Goal: Task Accomplishment & Management: Use online tool/utility

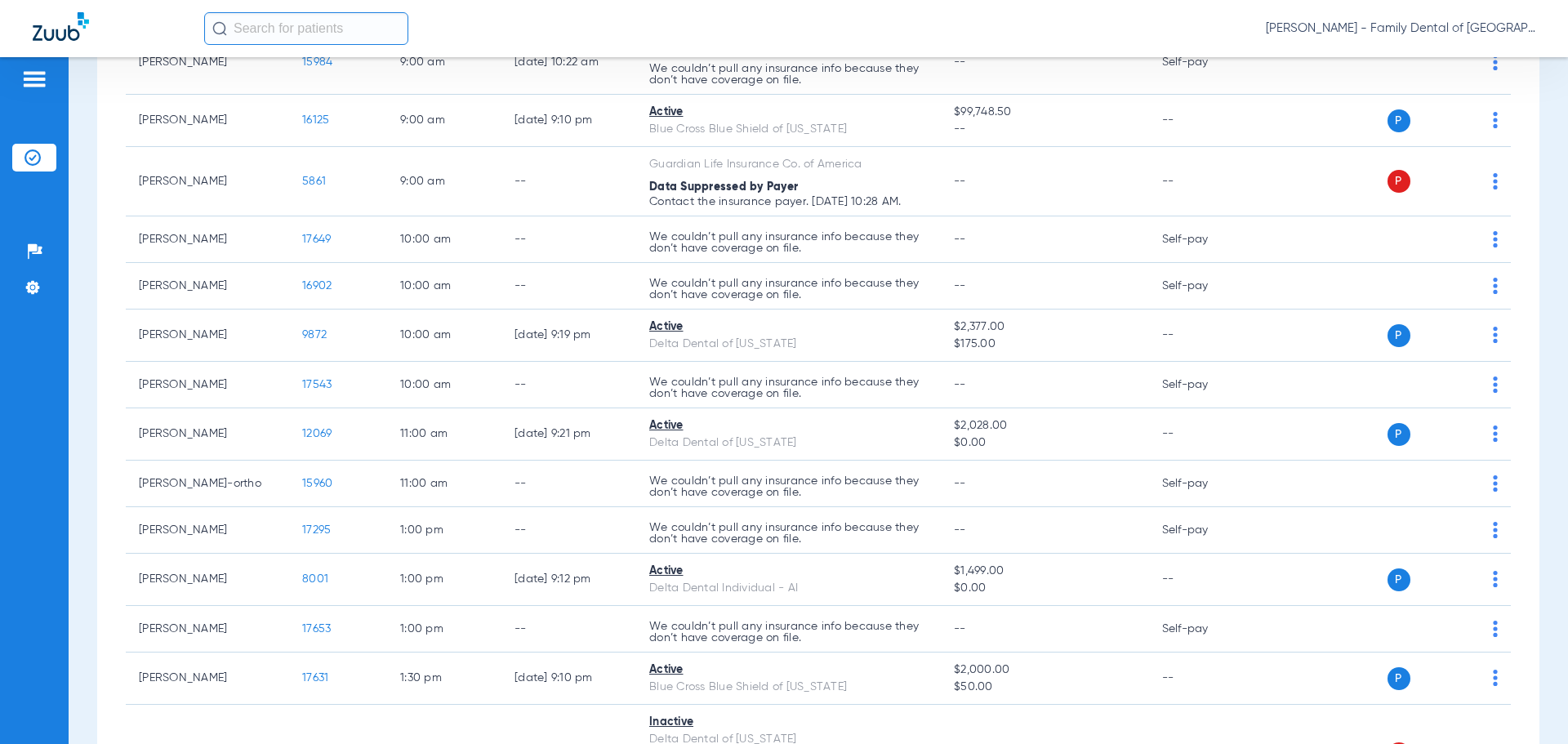
scroll to position [571, 0]
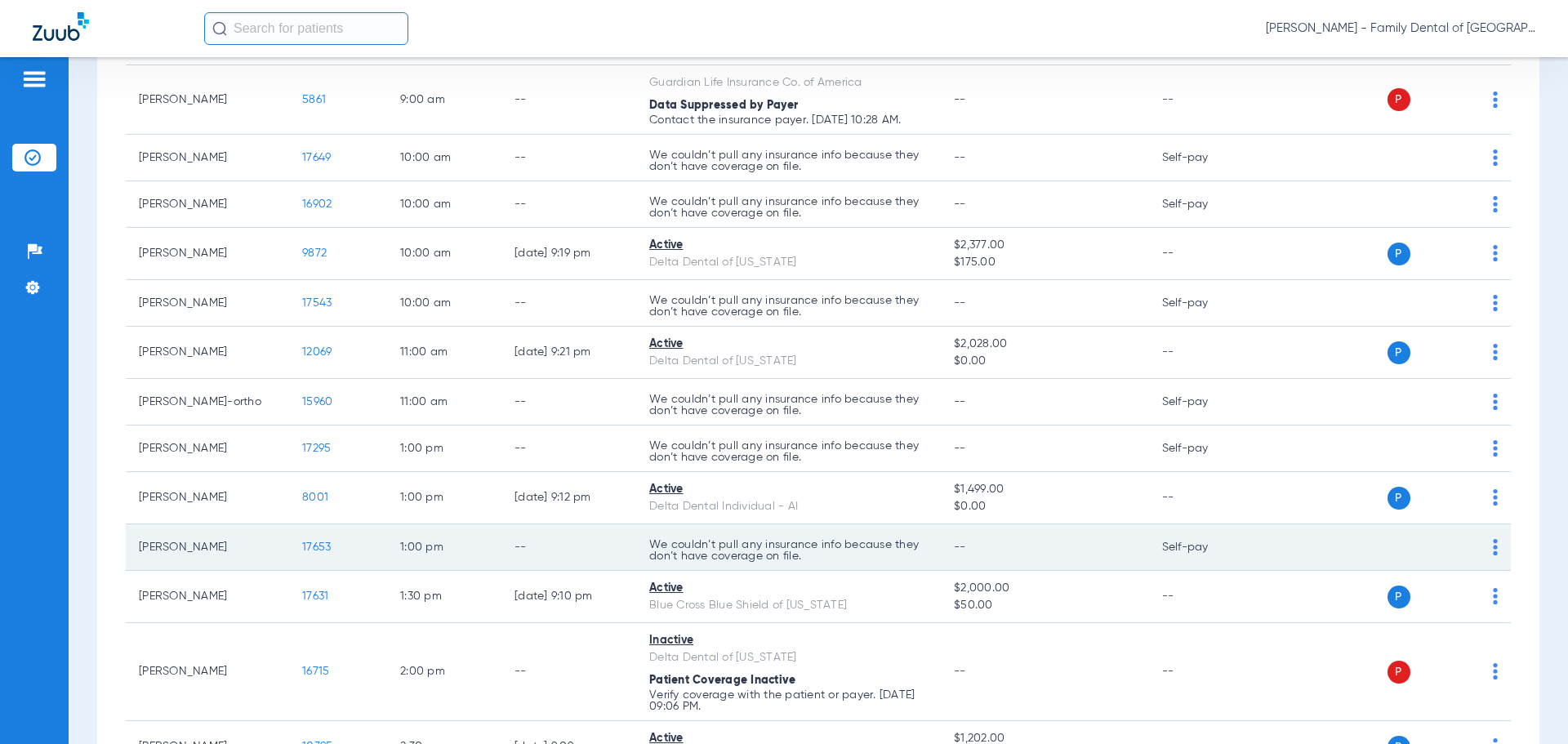
click at [317, 544] on span "17653" at bounding box center [316, 547] width 29 height 12
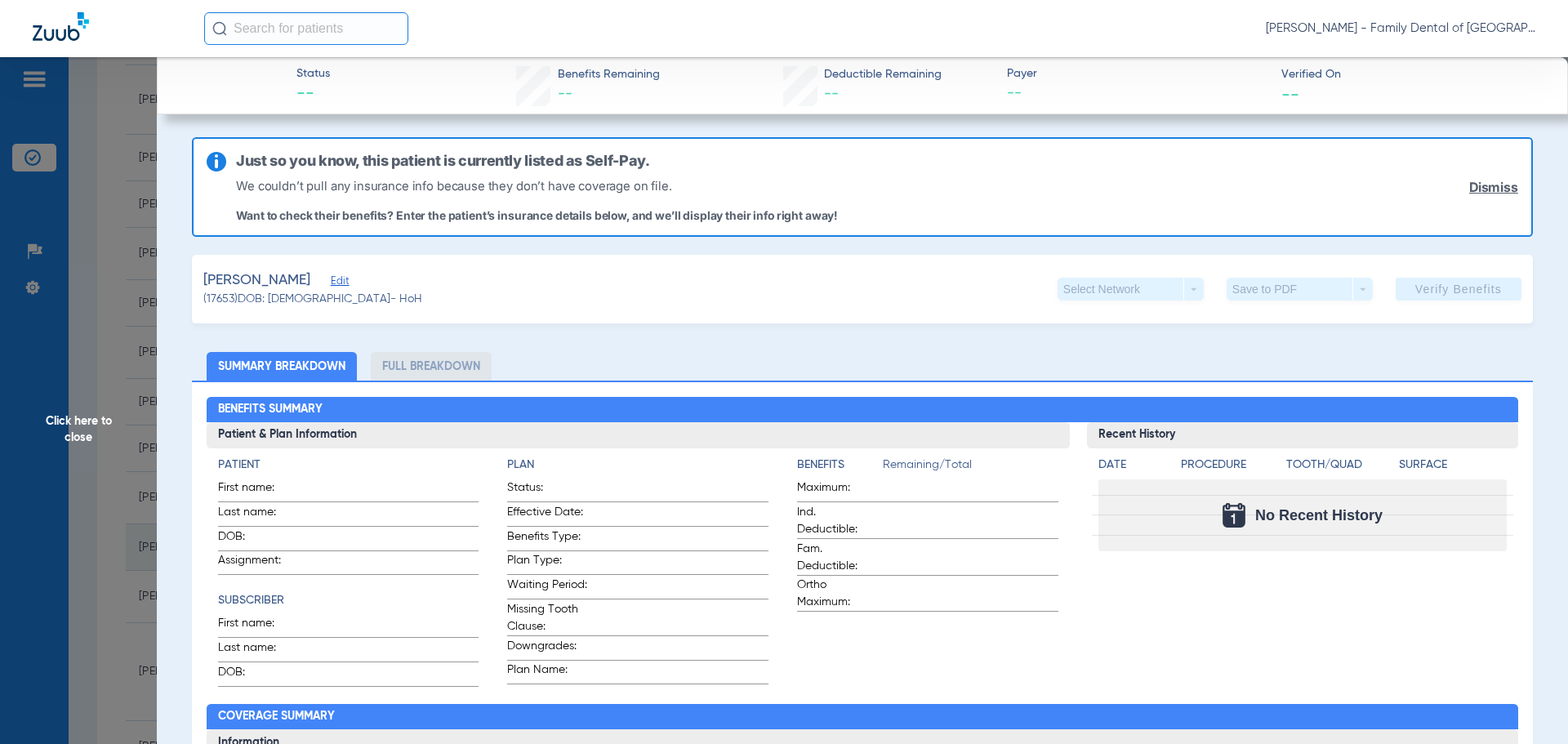
type input "[PERSON_NAME]"
type input "Warda"
type input "[DATE]"
click at [331, 280] on span "Edit" at bounding box center [338, 283] width 15 height 16
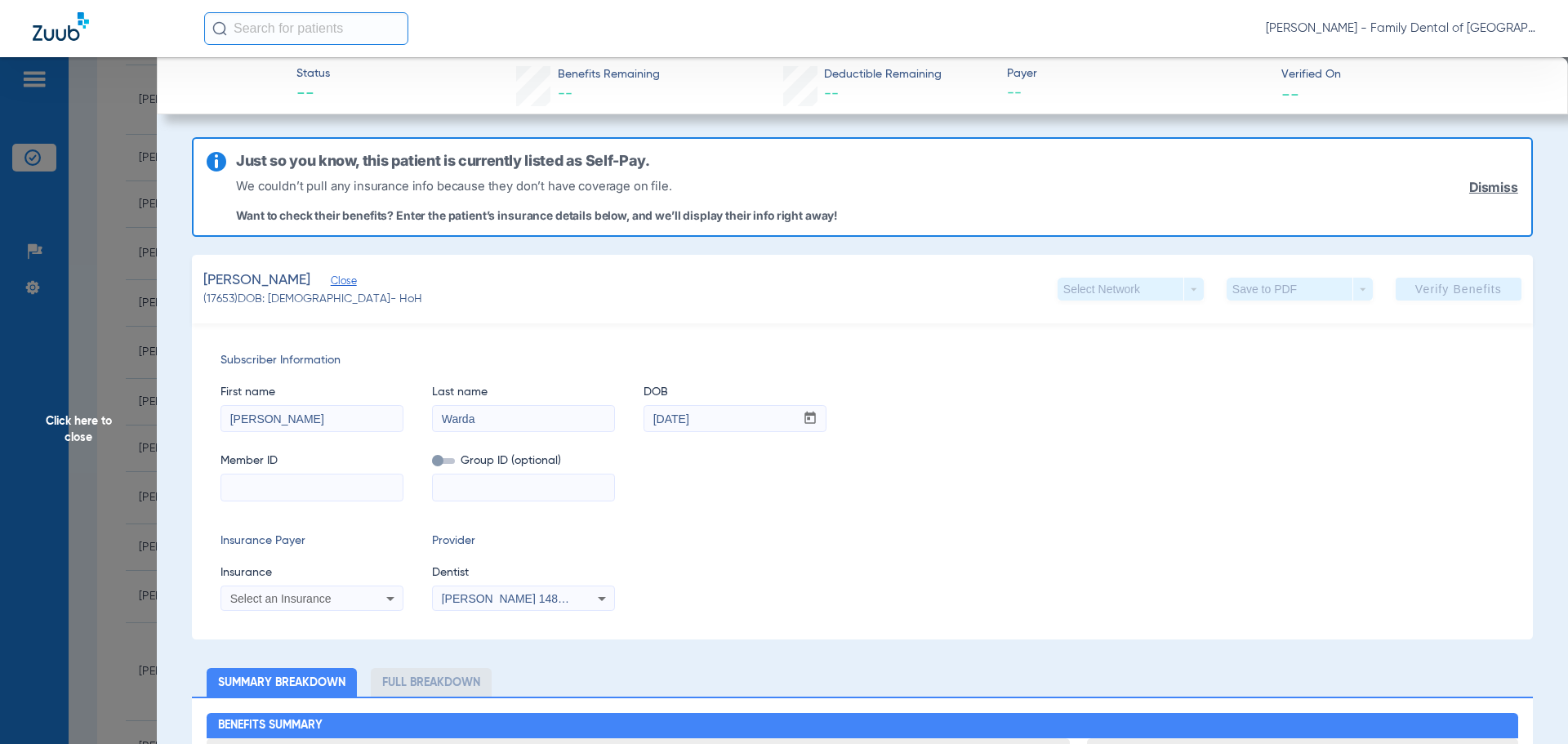
click at [289, 484] on input at bounding box center [312, 488] width 181 height 26
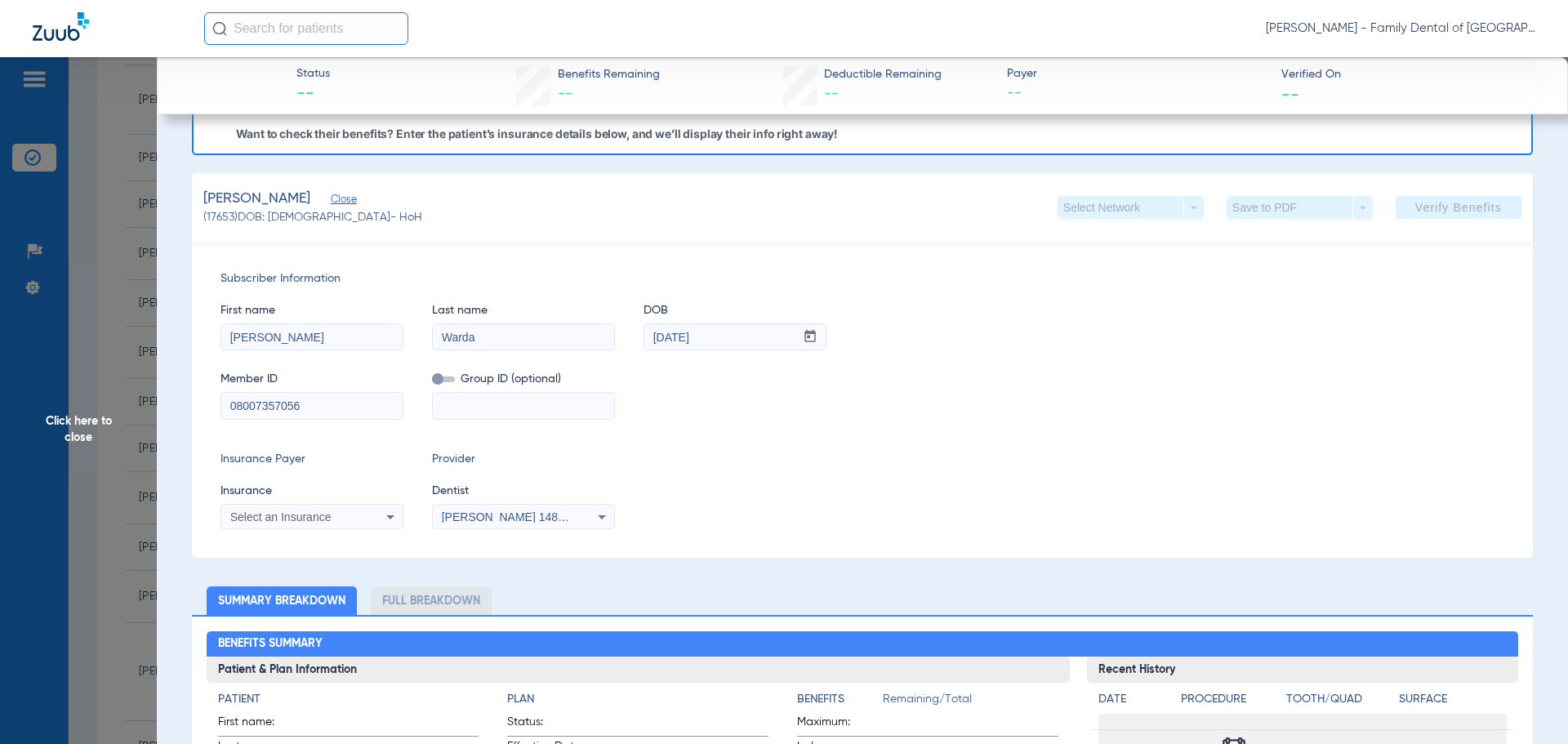
type input "08007357056"
click at [390, 512] on icon at bounding box center [391, 517] width 20 height 20
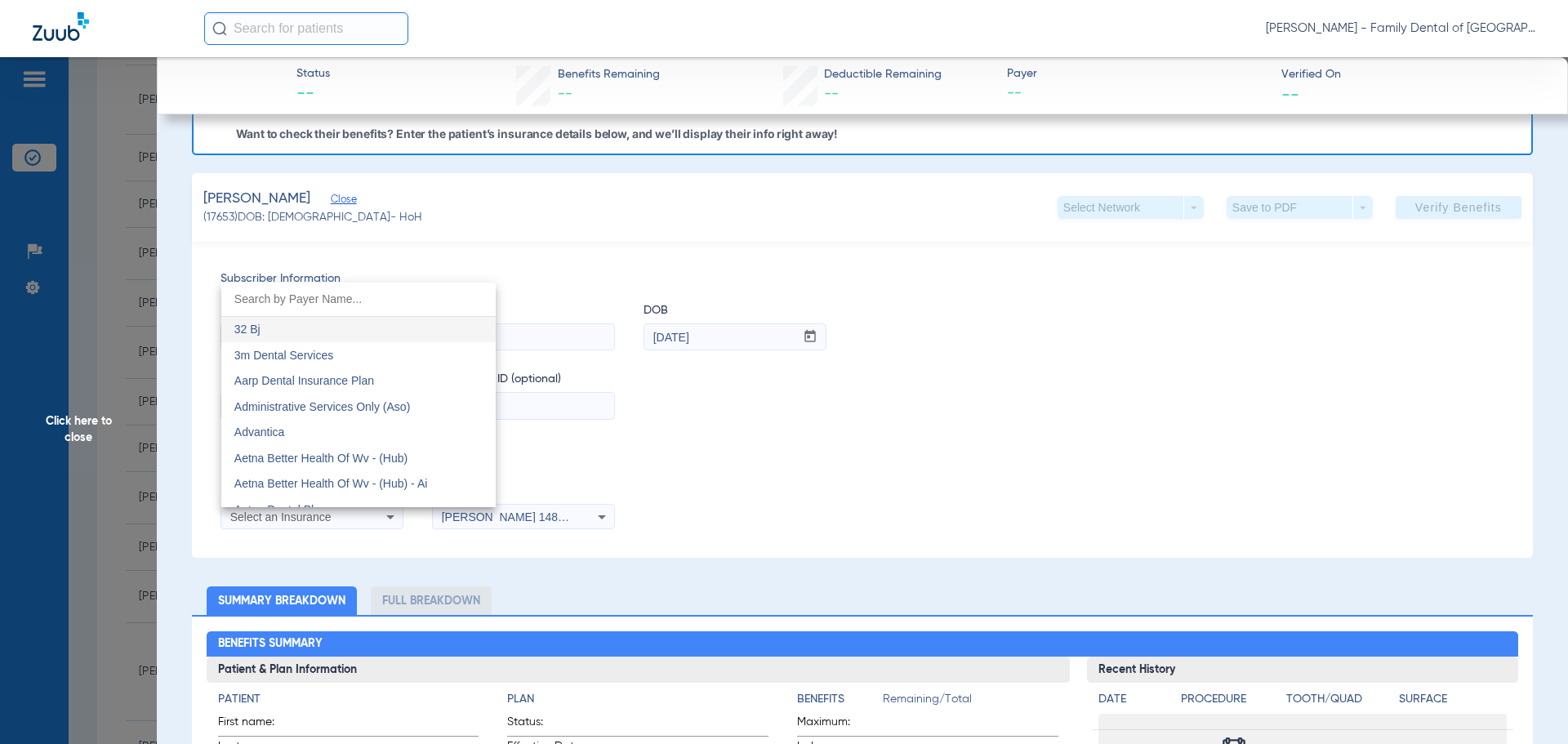
click at [317, 303] on input "dropdown search" at bounding box center [358, 299] width 275 height 34
type input "delta"
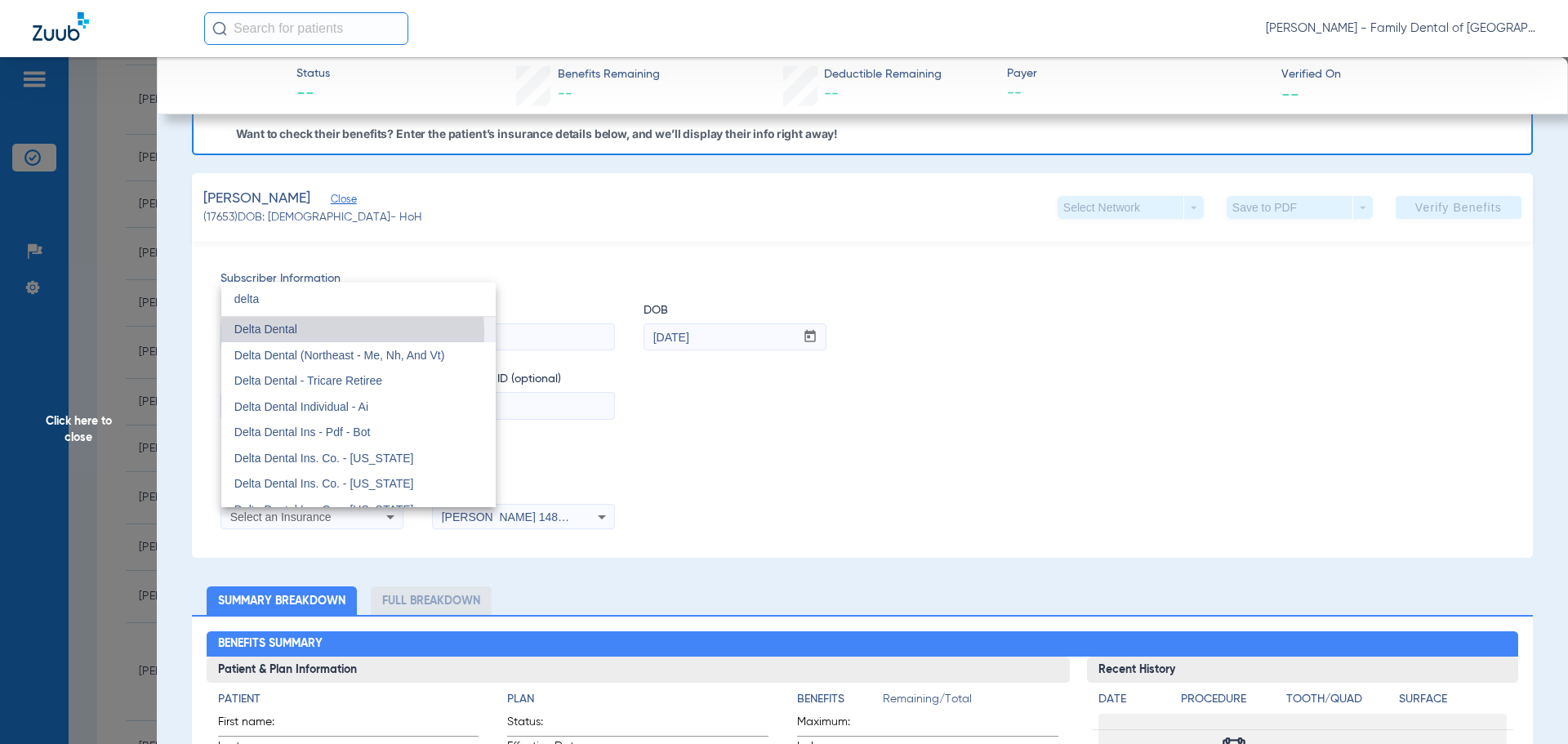
click at [261, 335] on span "Delta Dental" at bounding box center [266, 329] width 62 height 13
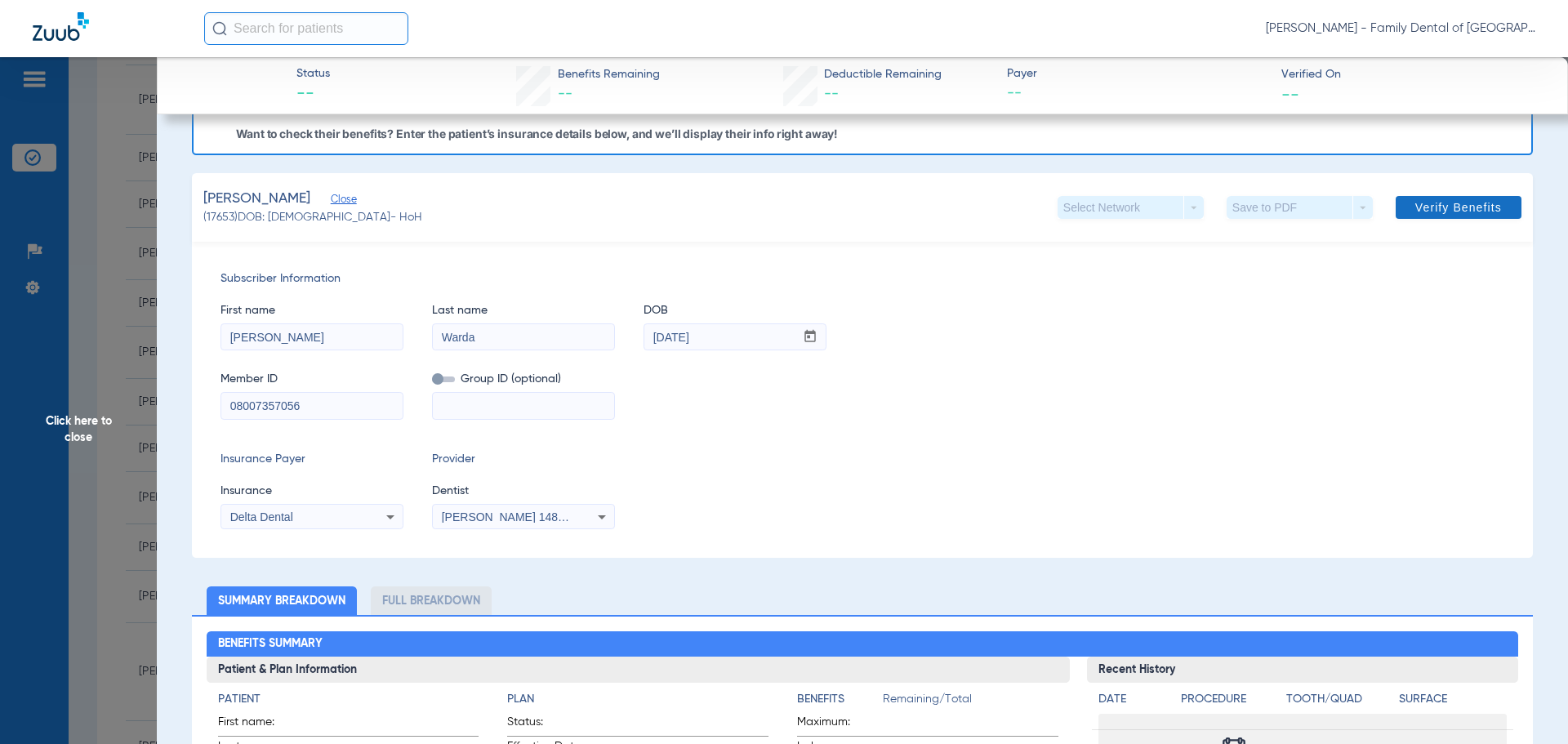
click at [1415, 209] on span "Verify Benefits" at bounding box center [1458, 207] width 86 height 13
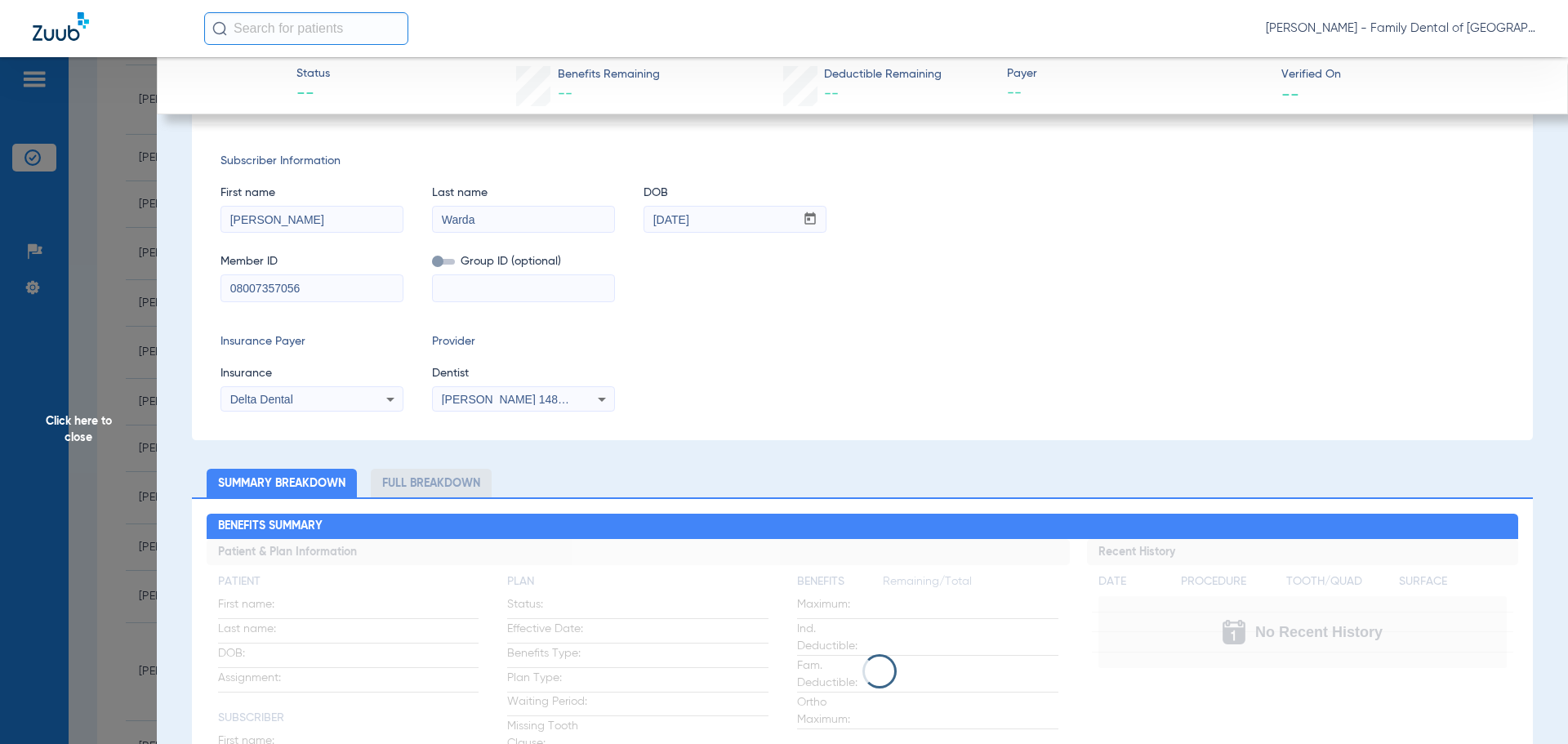
scroll to position [0, 0]
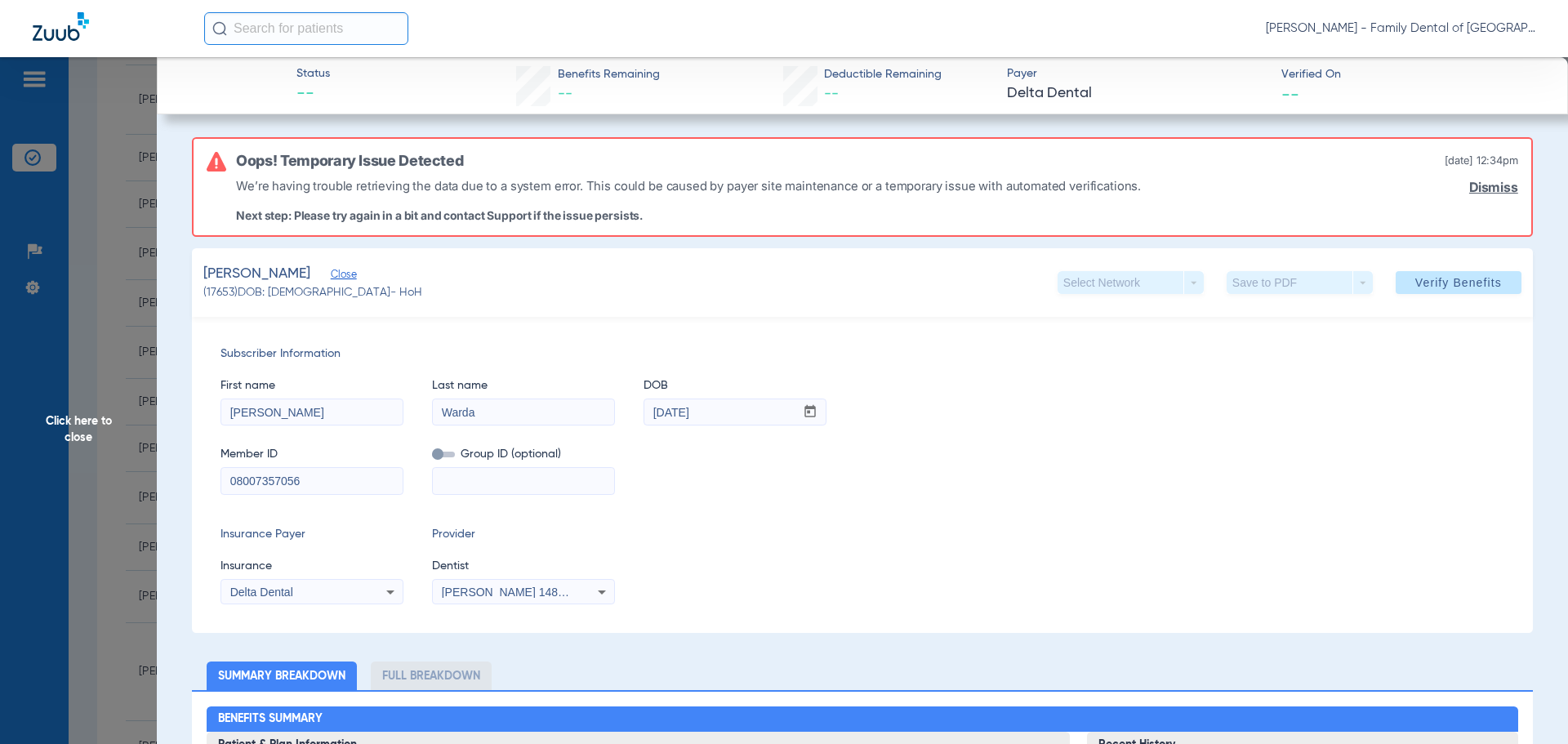
click at [236, 480] on input "08007357056" at bounding box center [312, 481] width 181 height 26
drag, startPoint x: 234, startPoint y: 480, endPoint x: 168, endPoint y: 478, distance: 66.0
click at [1430, 273] on span at bounding box center [1458, 283] width 126 height 39
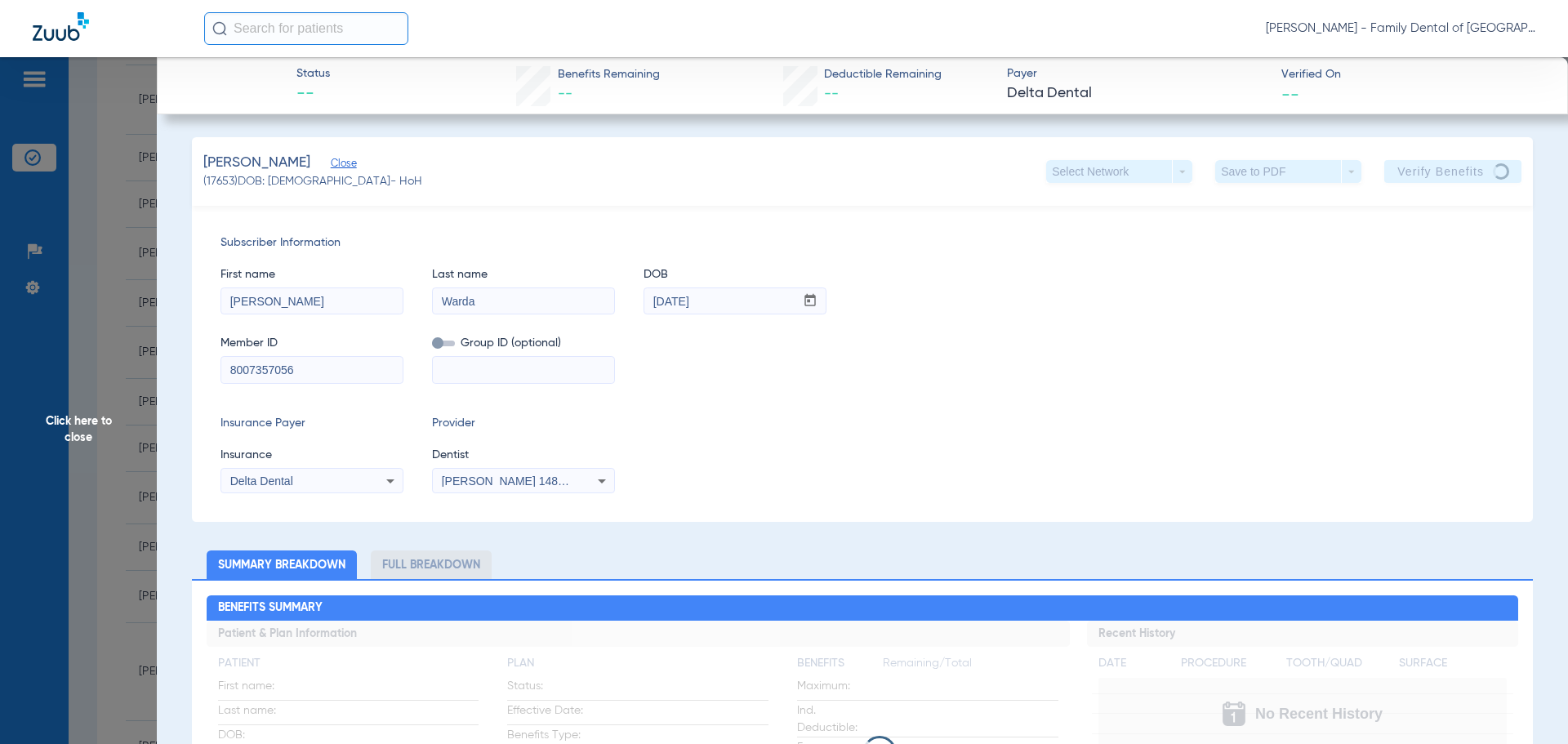
drag, startPoint x: 305, startPoint y: 370, endPoint x: 124, endPoint y: 367, distance: 181.0
paste input "0"
type input "08007357056"
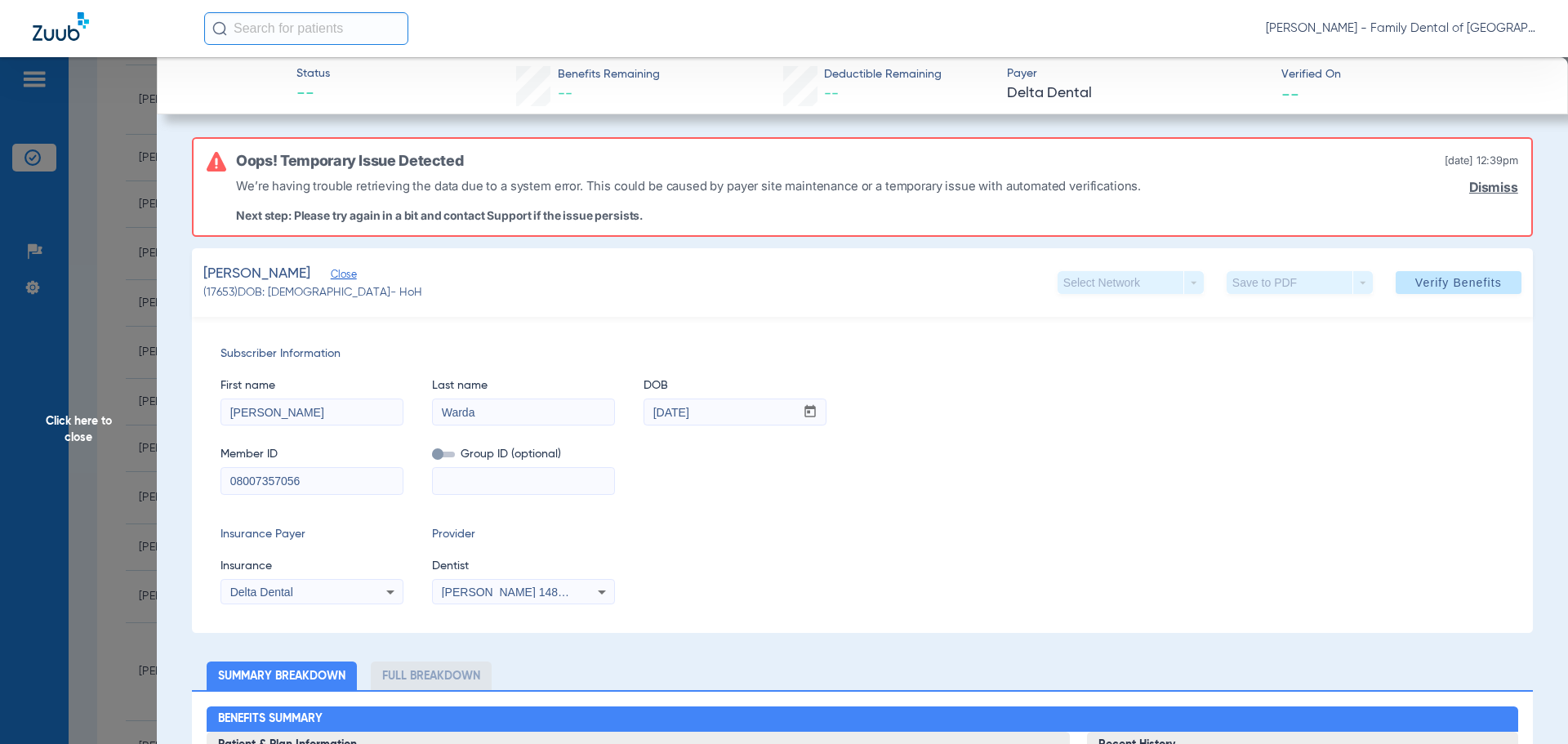
click at [395, 589] on icon at bounding box center [391, 592] width 20 height 20
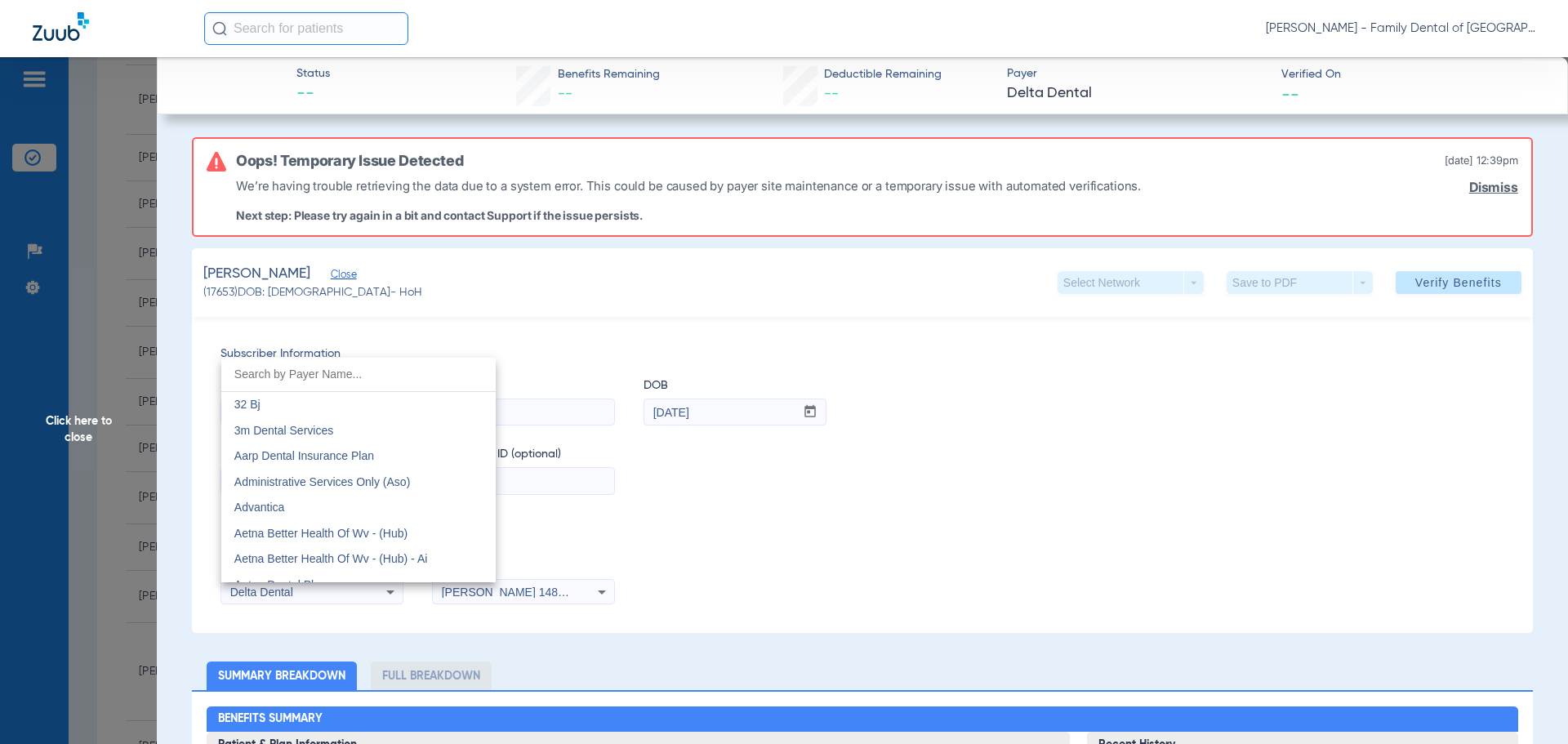
scroll to position [2485, 0]
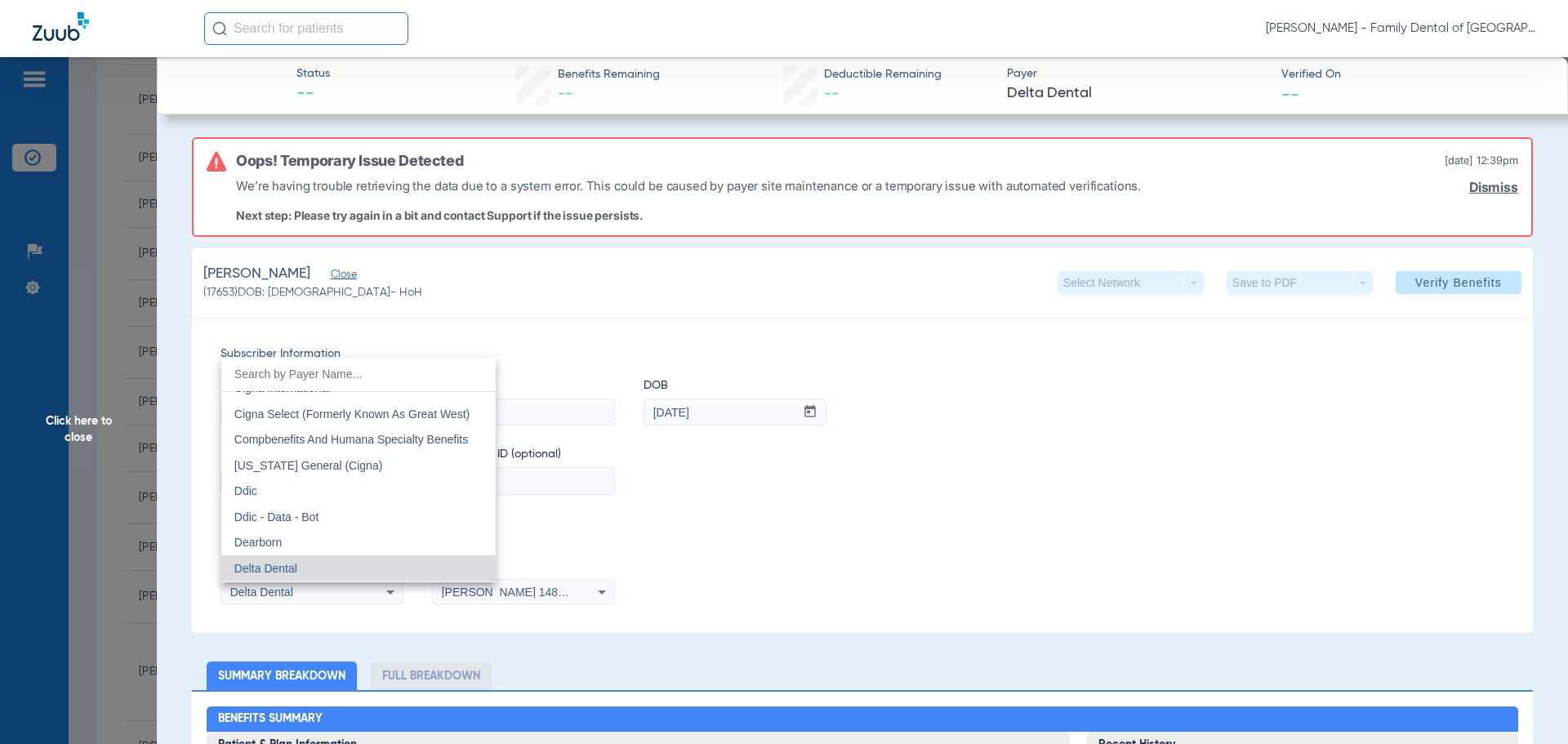
click at [327, 373] on input "dropdown search" at bounding box center [358, 374] width 275 height 34
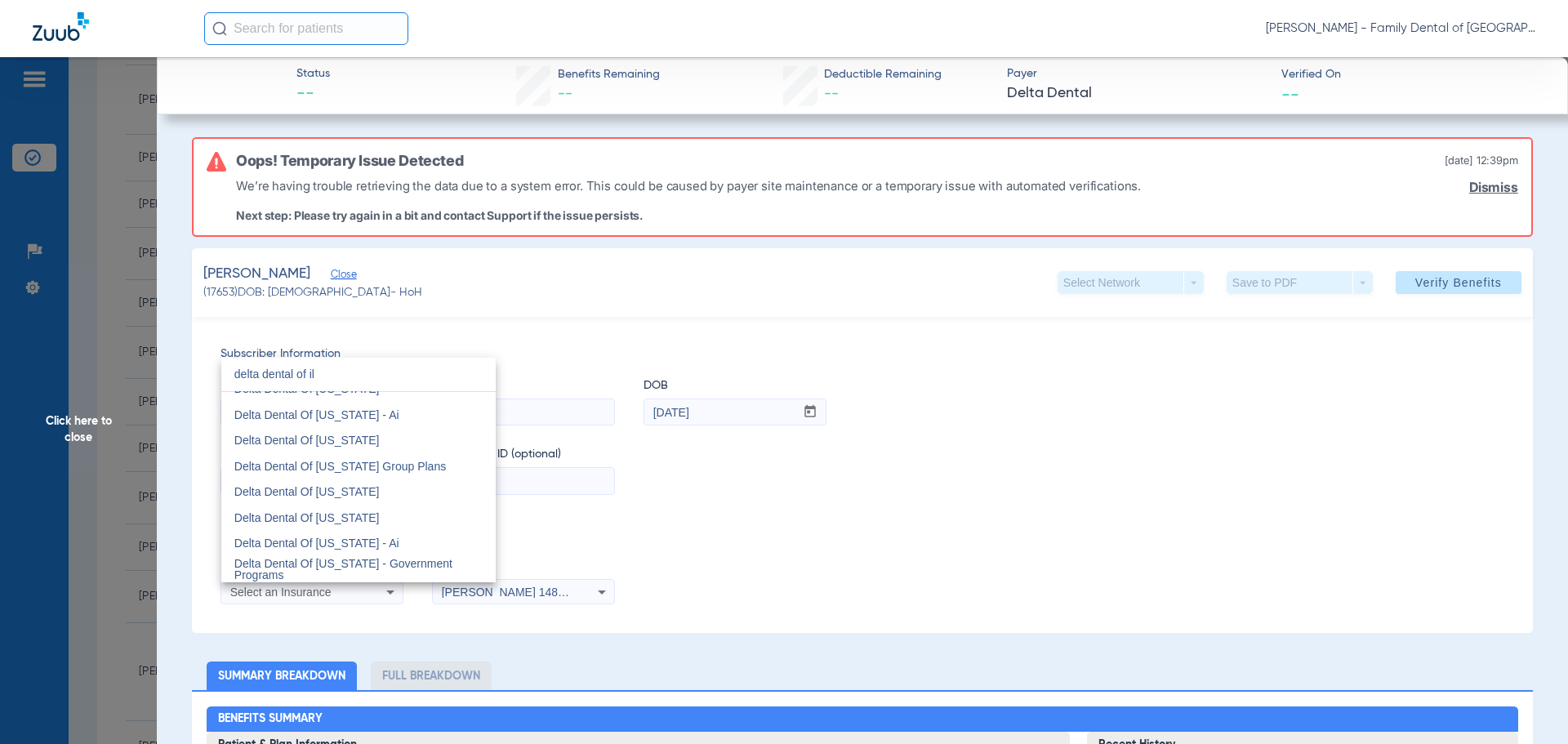
scroll to position [0, 0]
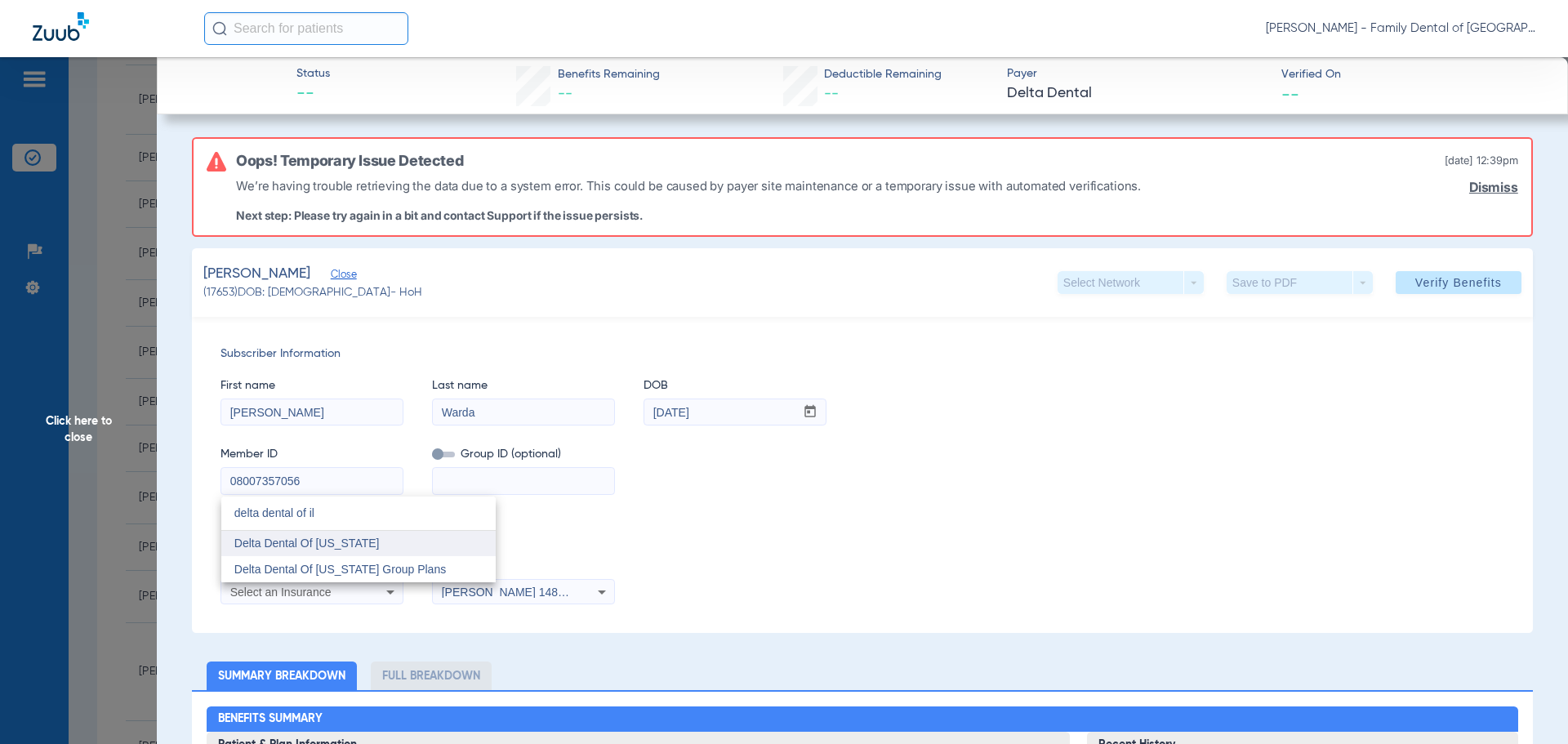
type input "delta dental of il"
click at [340, 546] on span "Delta Dental Of [US_STATE]" at bounding box center [307, 543] width 146 height 13
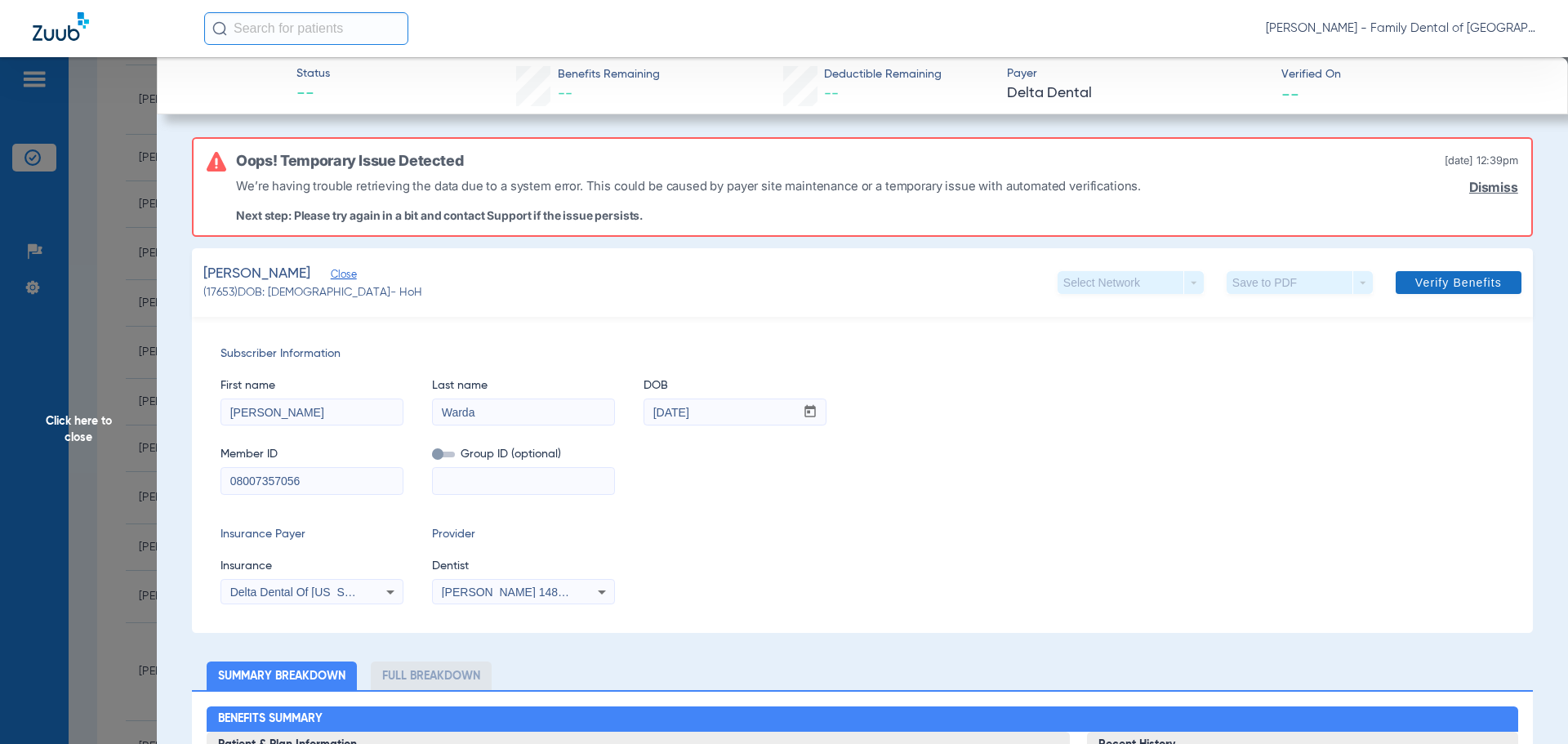
click at [1445, 283] on span "Verify Benefits" at bounding box center [1458, 283] width 86 height 13
click at [393, 587] on icon at bounding box center [391, 592] width 20 height 20
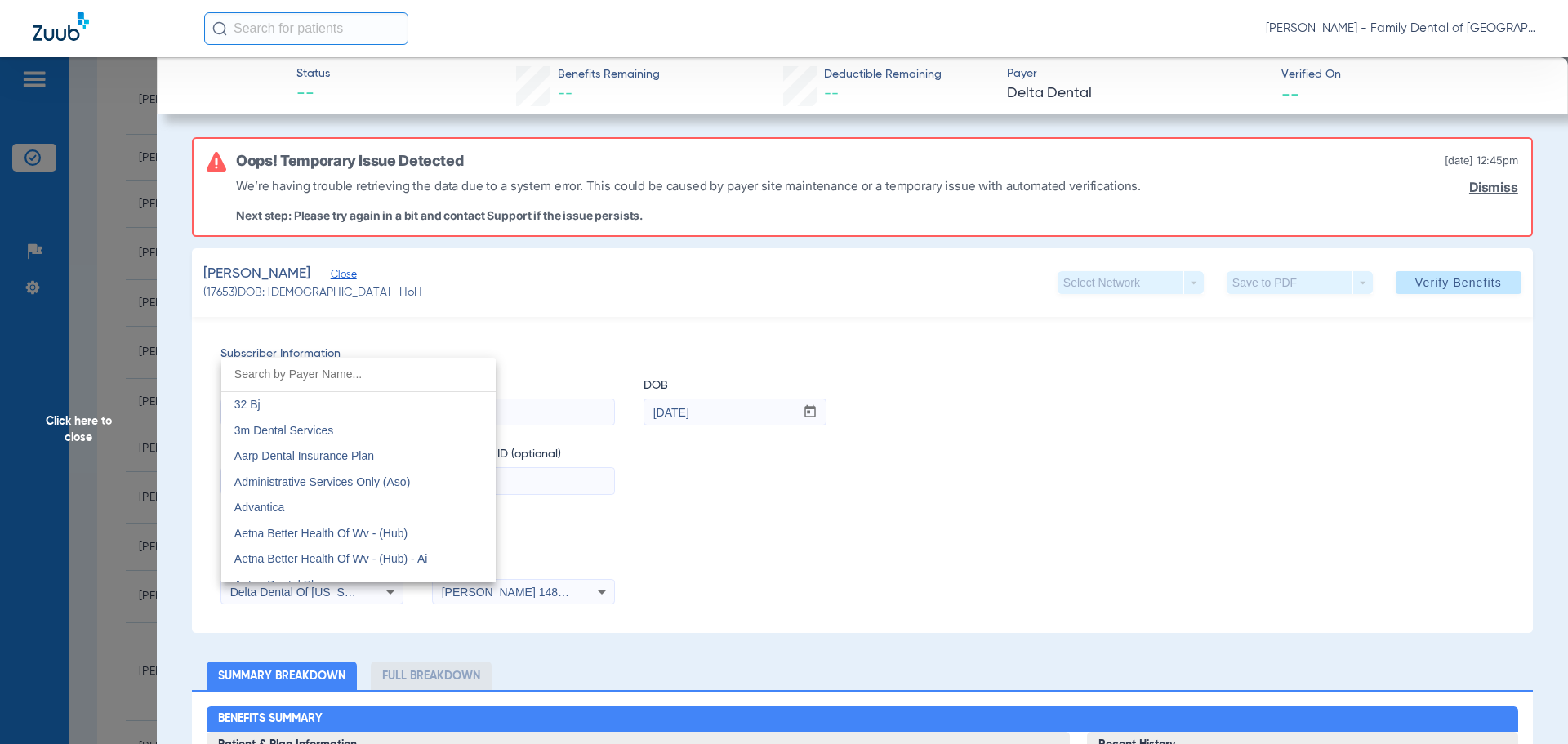
scroll to position [3205, 0]
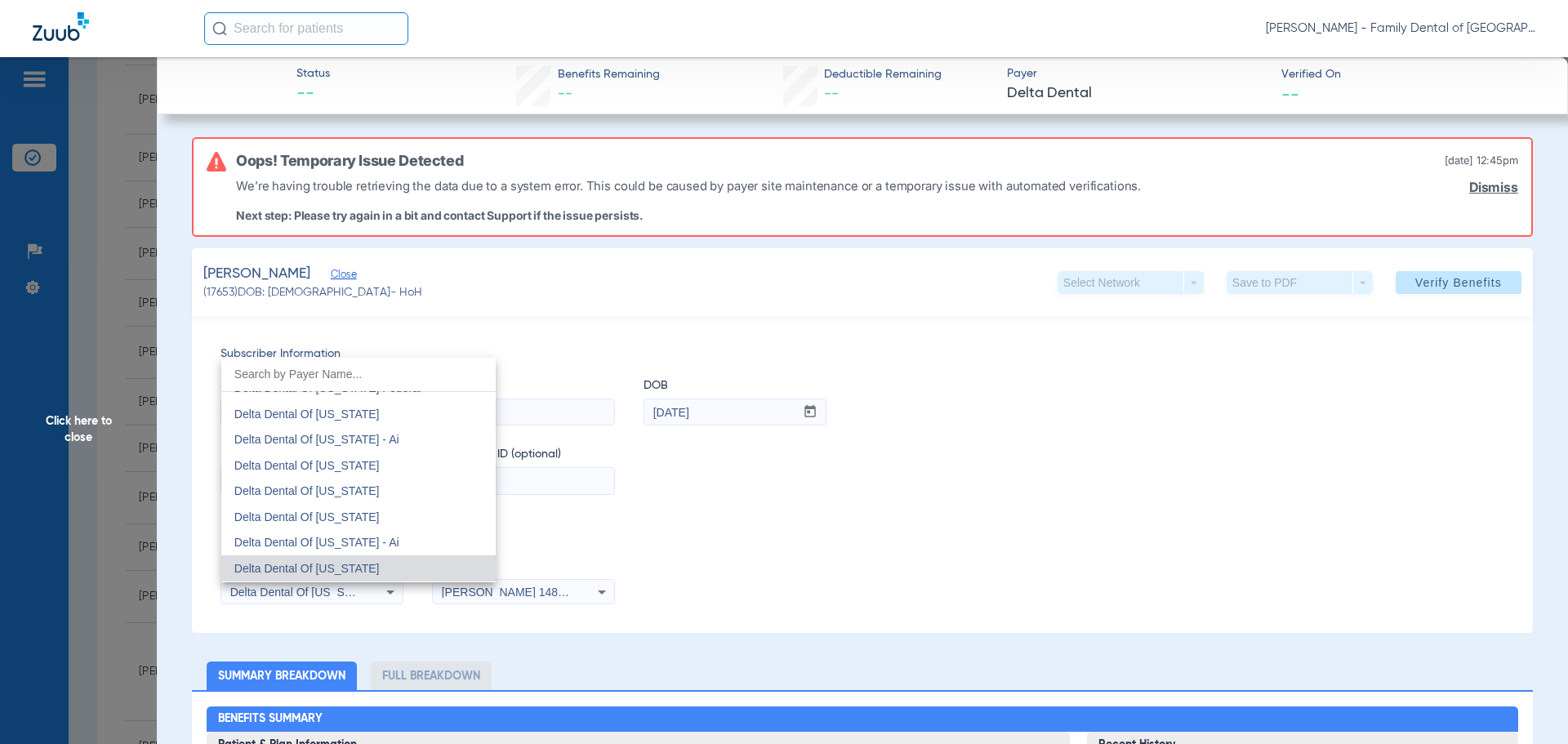
click at [307, 380] on input "dropdown search" at bounding box center [358, 374] width 275 height 34
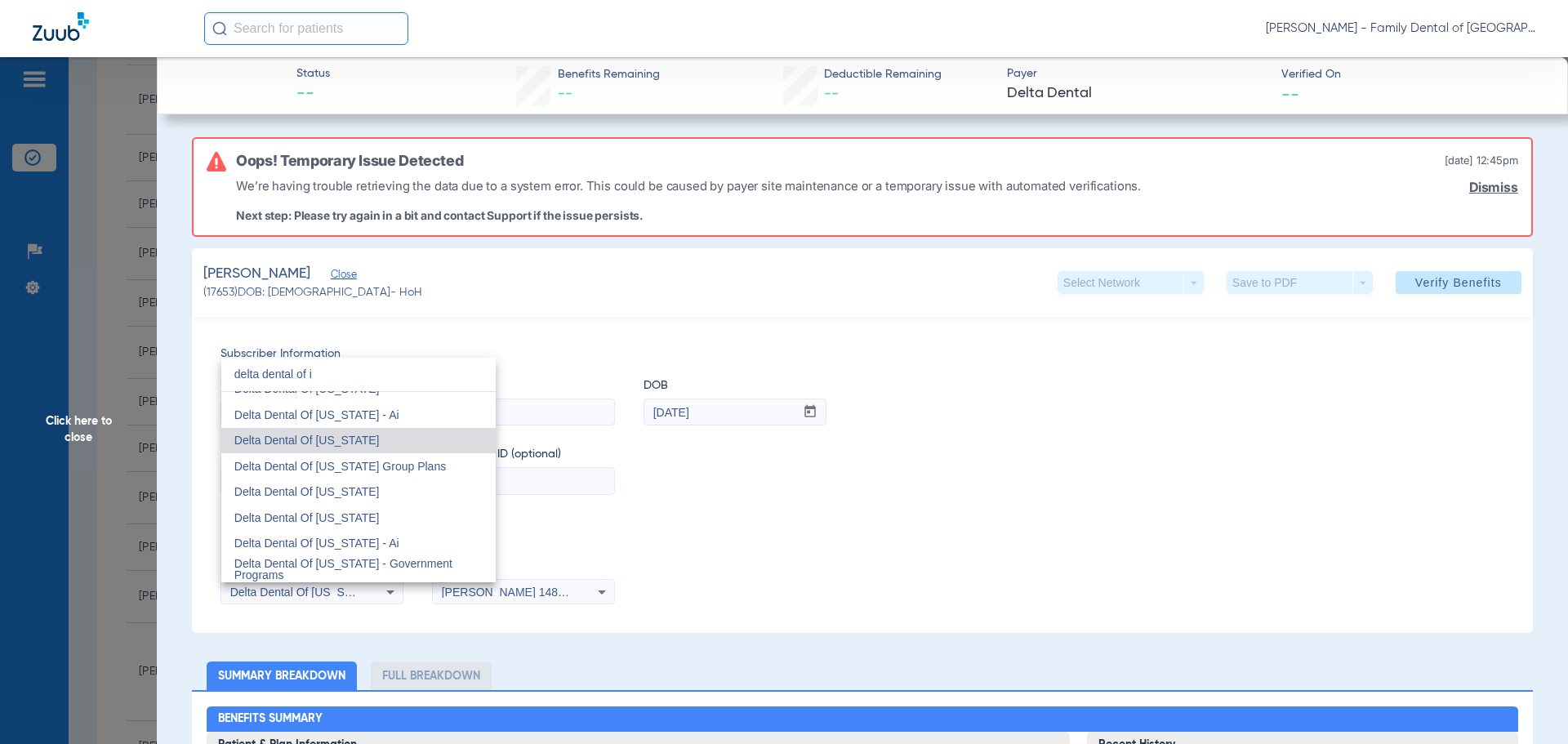
scroll to position [16, 0]
type input "delta dental of i"
click at [331, 441] on span "Delta Dental Of [US_STATE]" at bounding box center [307, 440] width 146 height 13
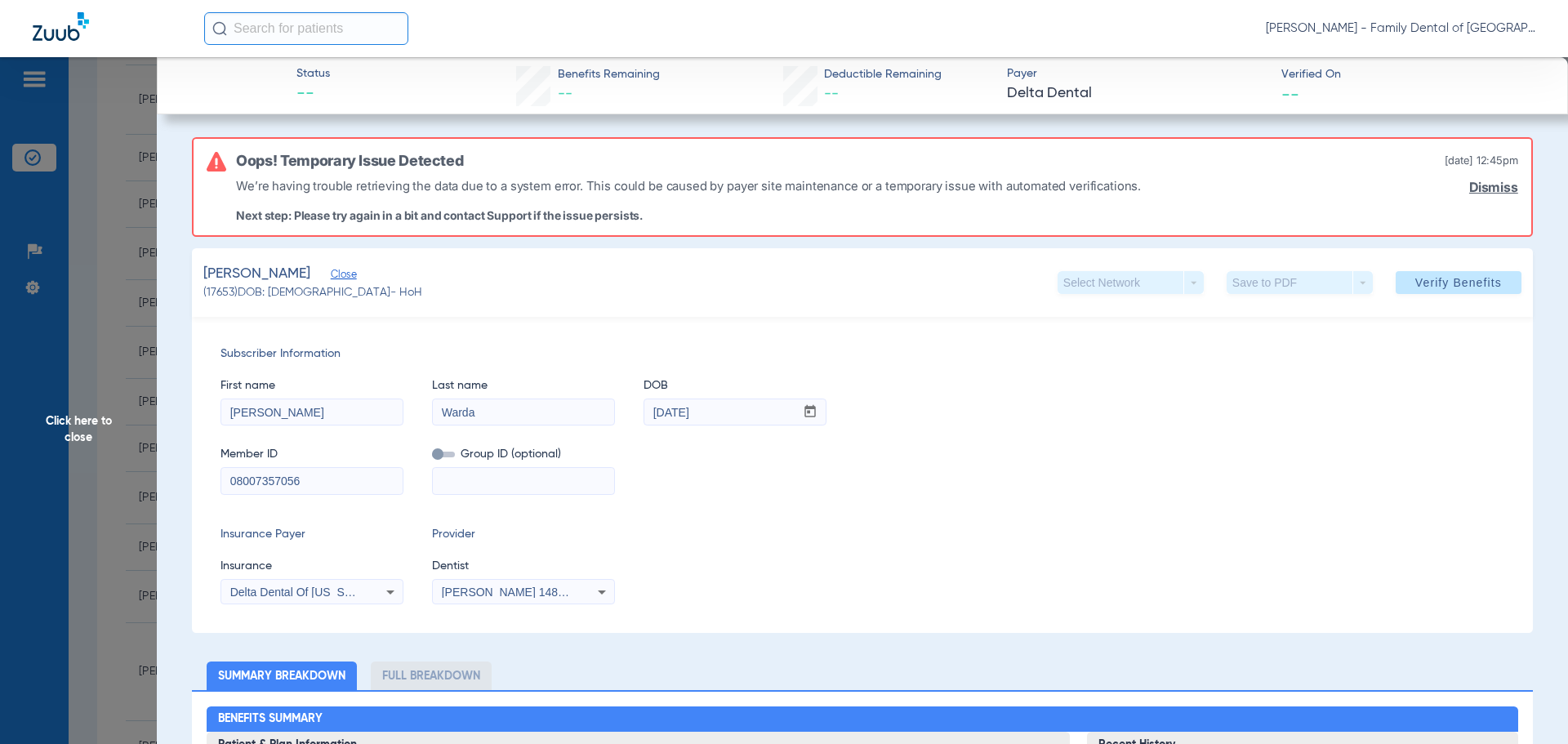
click at [469, 483] on input at bounding box center [523, 481] width 181 height 26
type input "20240"
click at [811, 505] on div "Subscriber Information First name [PERSON_NAME] Last name [PERSON_NAME] mm / dd…" at bounding box center [862, 474] width 1340 height 316
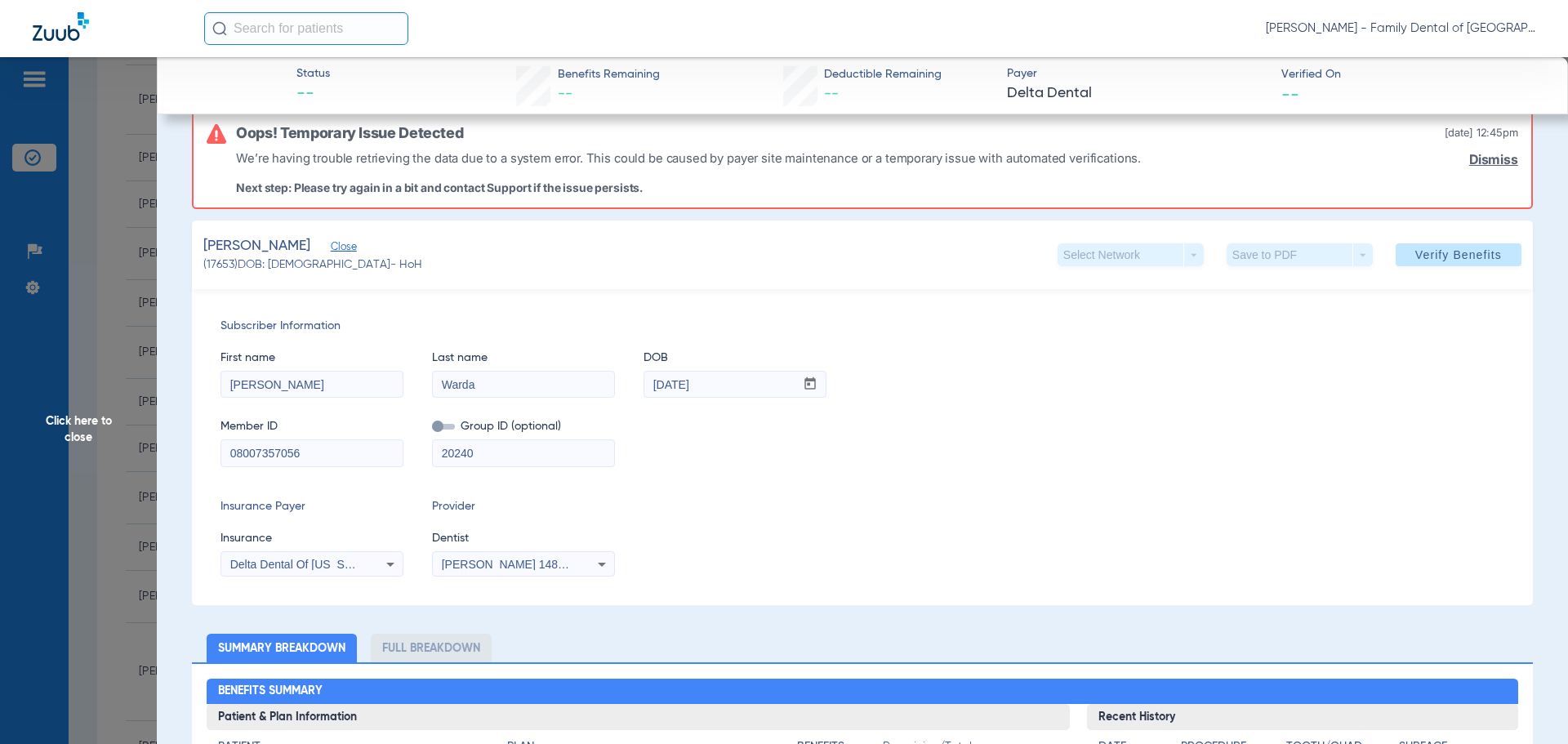
scroll to position [0, 0]
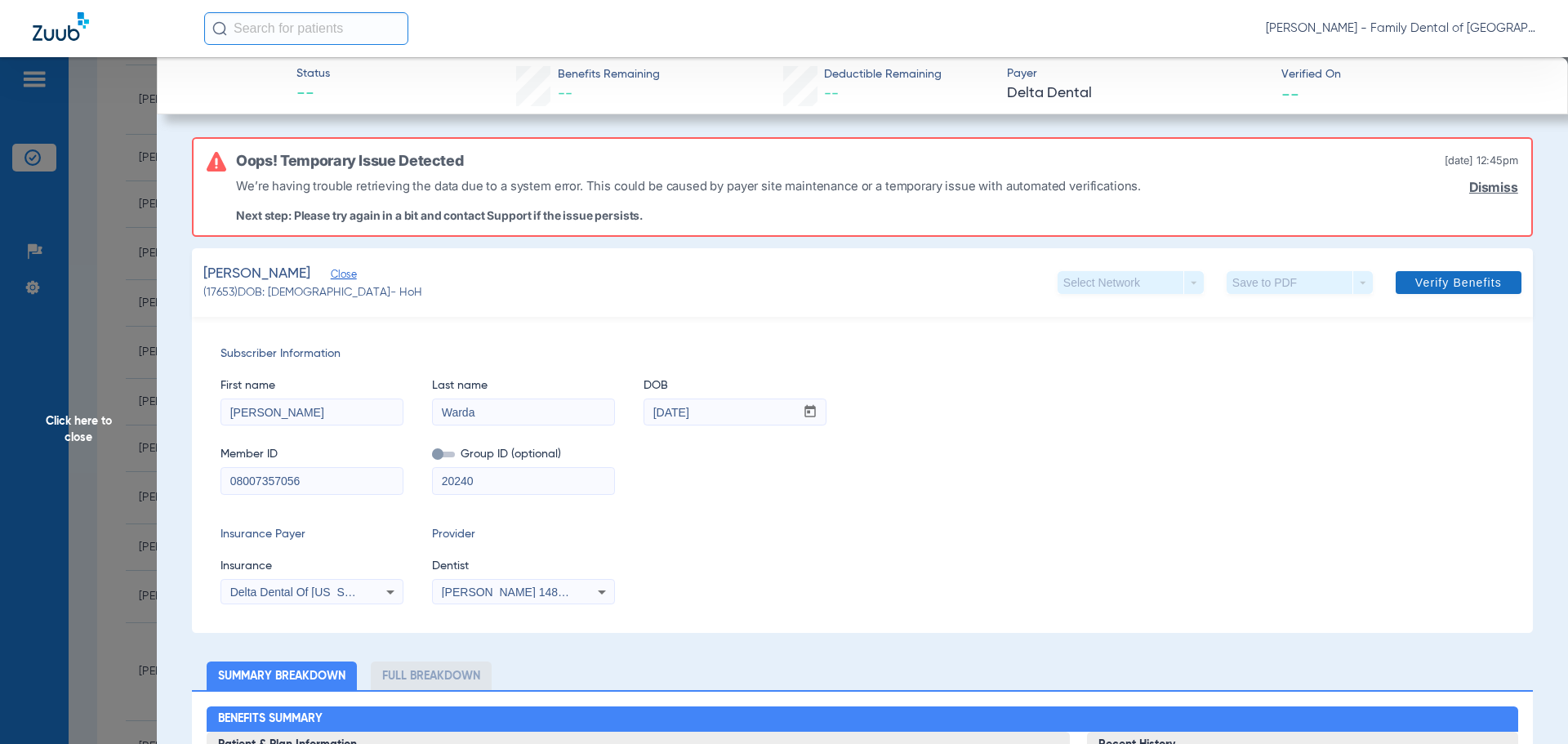
click at [1417, 287] on span "Verify Benefits" at bounding box center [1458, 283] width 86 height 13
